Goal: Information Seeking & Learning: Learn about a topic

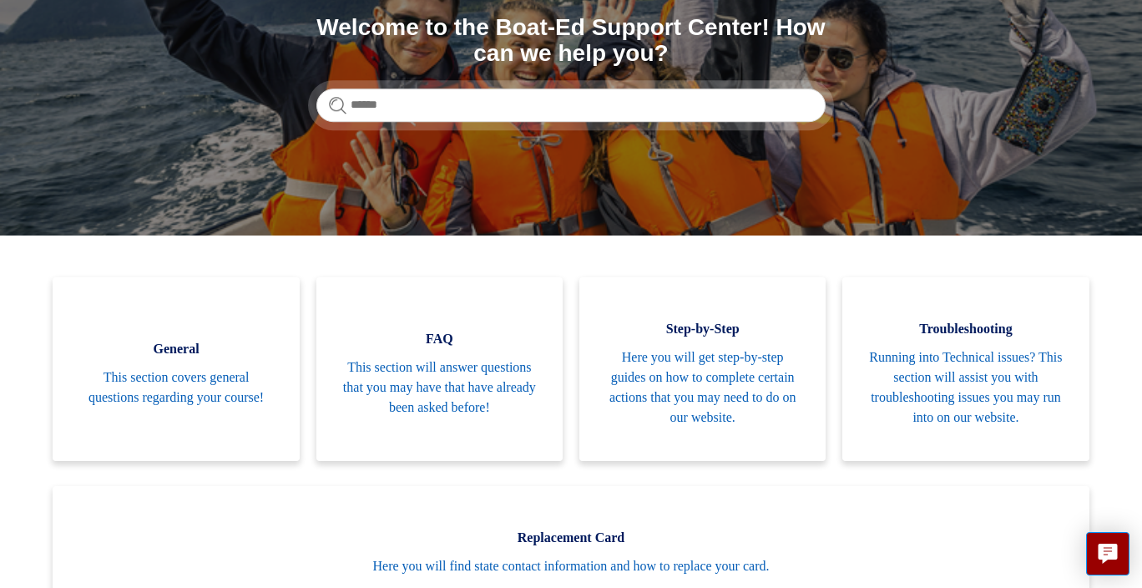
scroll to position [205, 0]
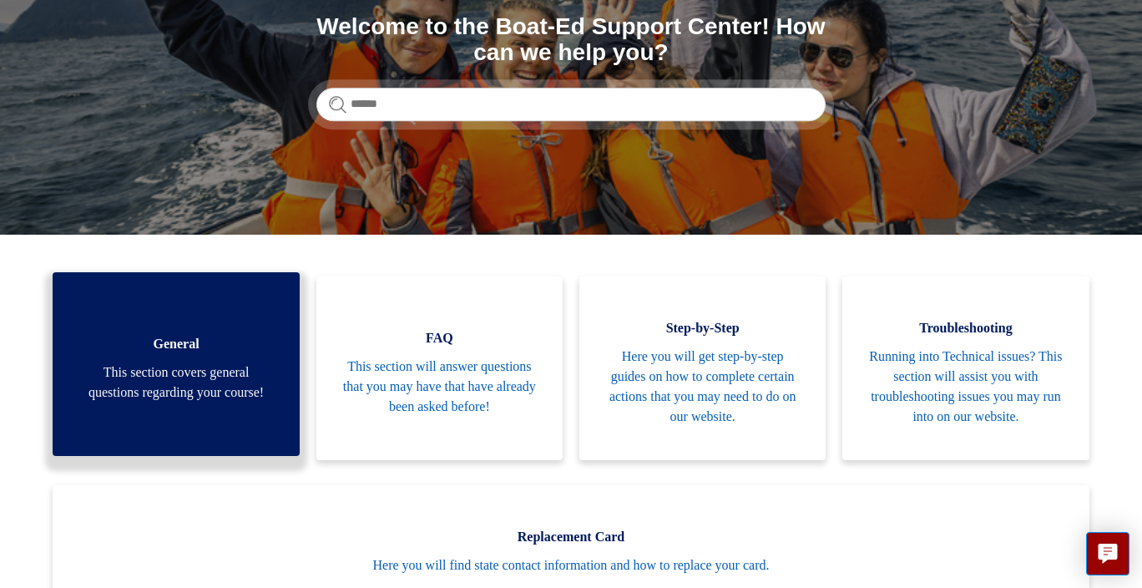
click at [202, 370] on span "This section covers general questions regarding your course!" at bounding box center [176, 382] width 196 height 40
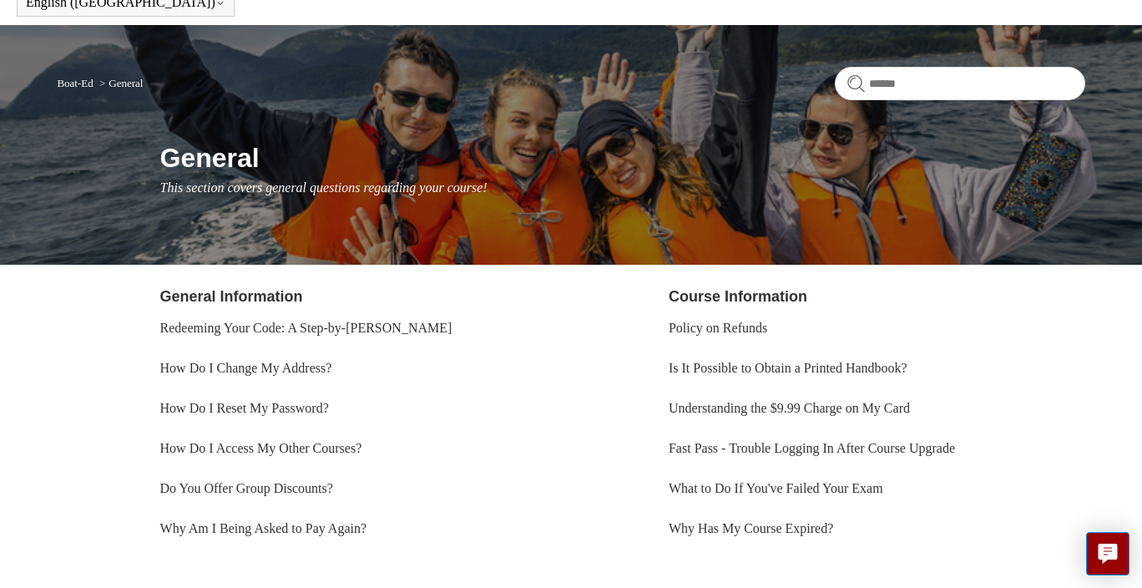
scroll to position [187, 0]
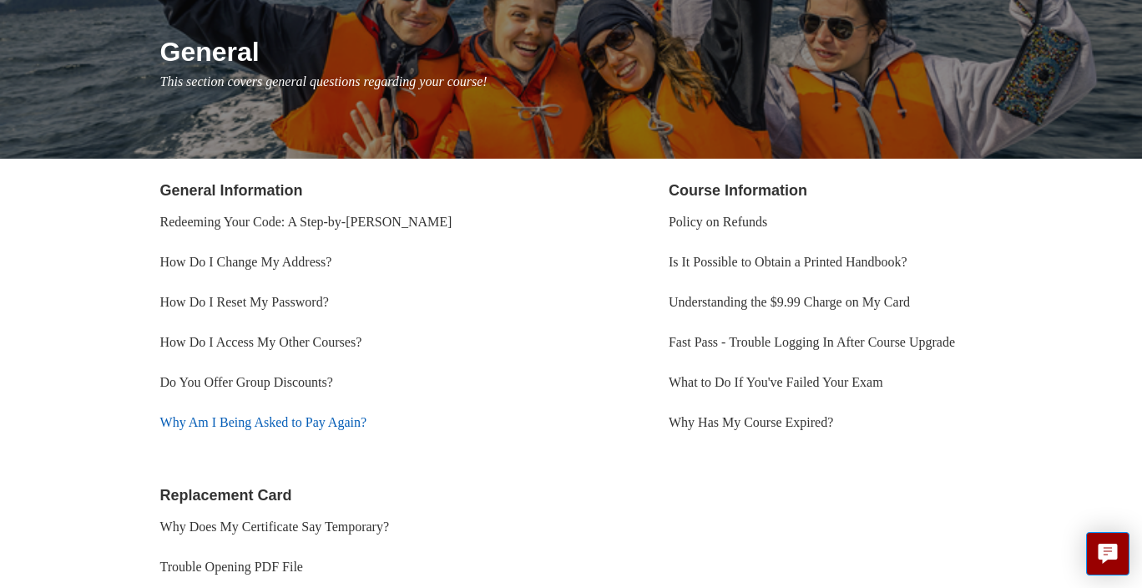
click at [344, 422] on link "Why Am I Being Asked to Pay Again?" at bounding box center [263, 422] width 207 height 14
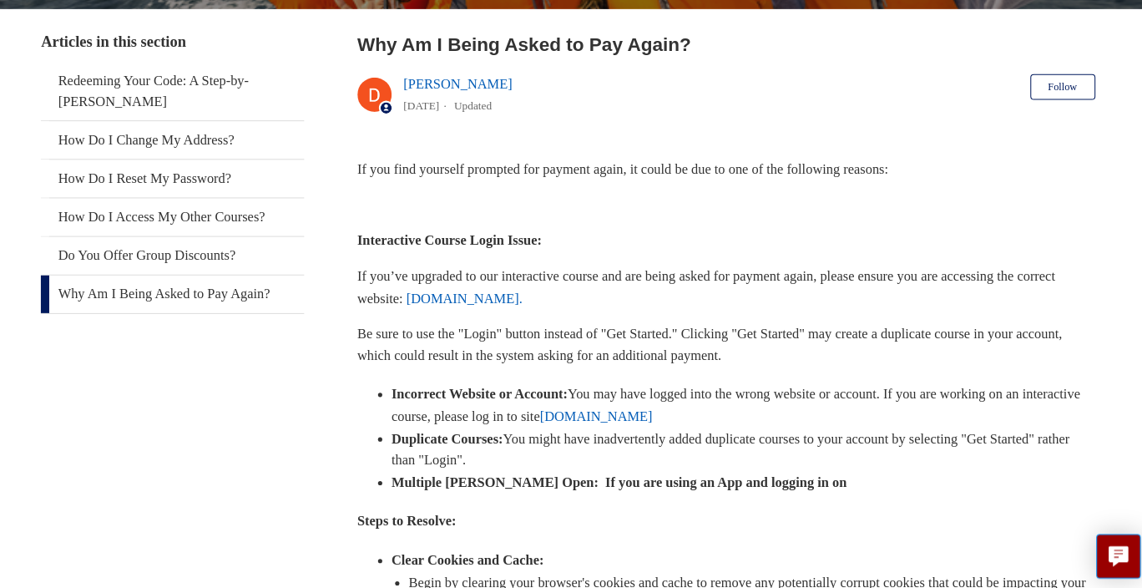
scroll to position [300, 0]
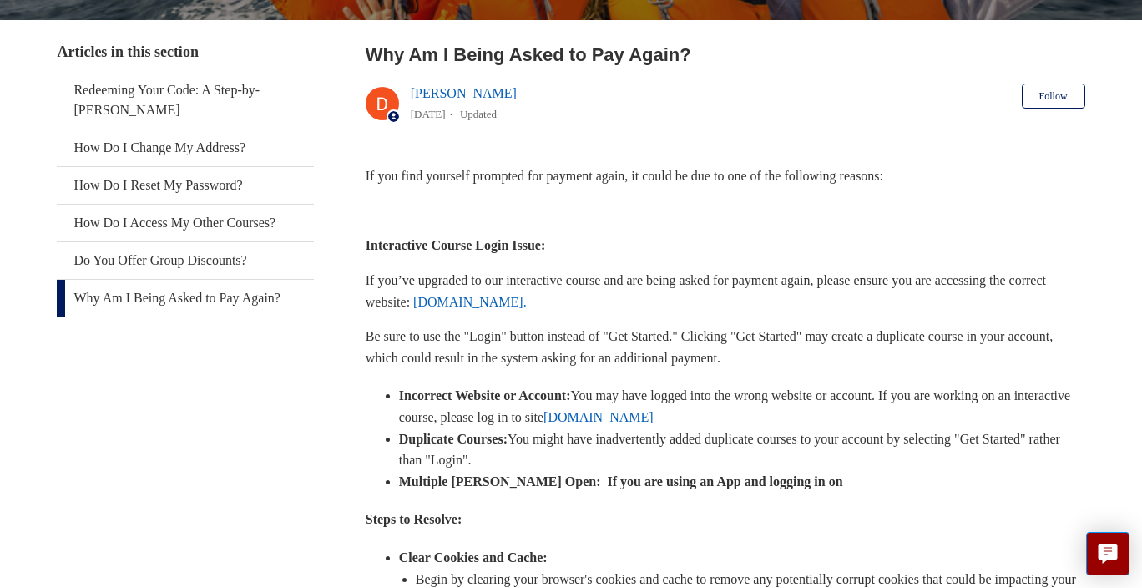
click at [903, 295] on p "If you’ve upgraded to our interactive course and are being asked for payment ag…" at bounding box center [725, 291] width 719 height 43
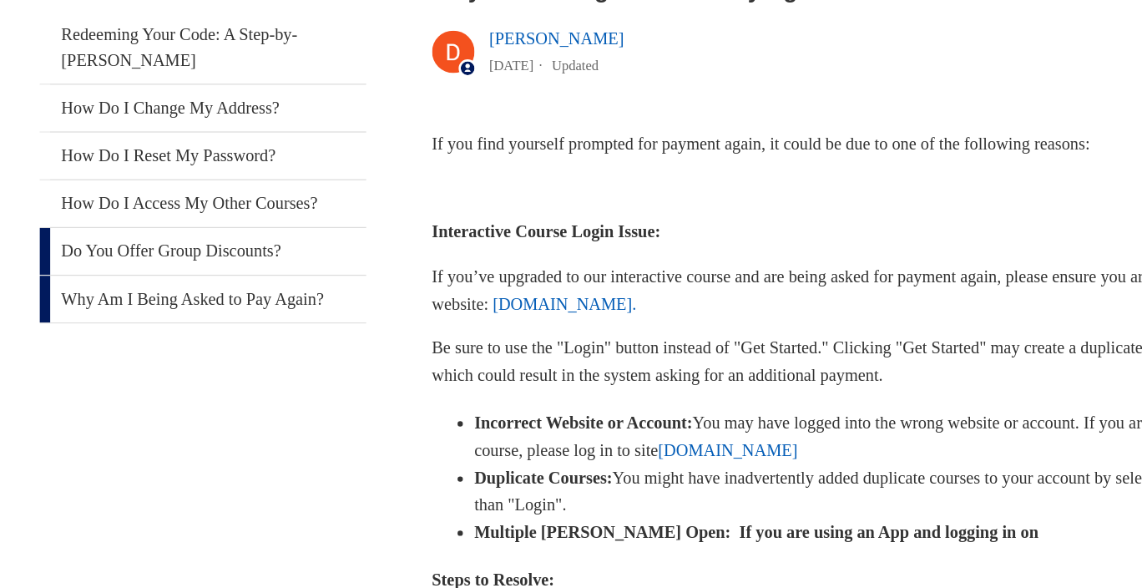
click at [159, 250] on link "Do You Offer Group Discounts?" at bounding box center [185, 260] width 257 height 37
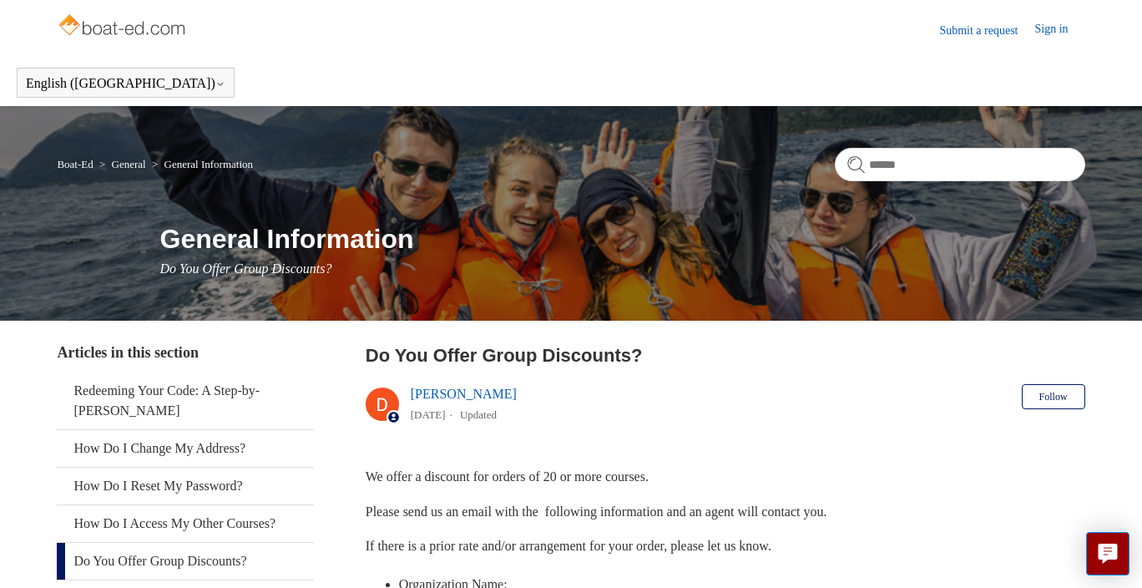
click at [912, 312] on div "Boat-Ed General General Information General Information Do You Offer Group Disc…" at bounding box center [571, 213] width 1142 height 214
